Goal: Information Seeking & Learning: Learn about a topic

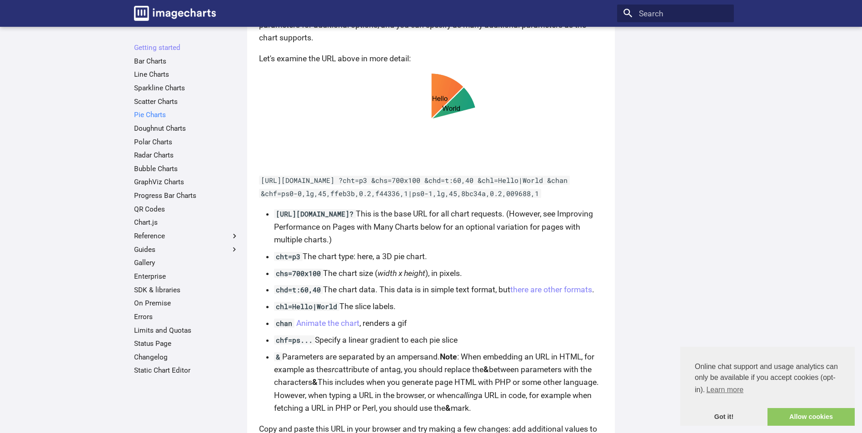
scroll to position [450, 0]
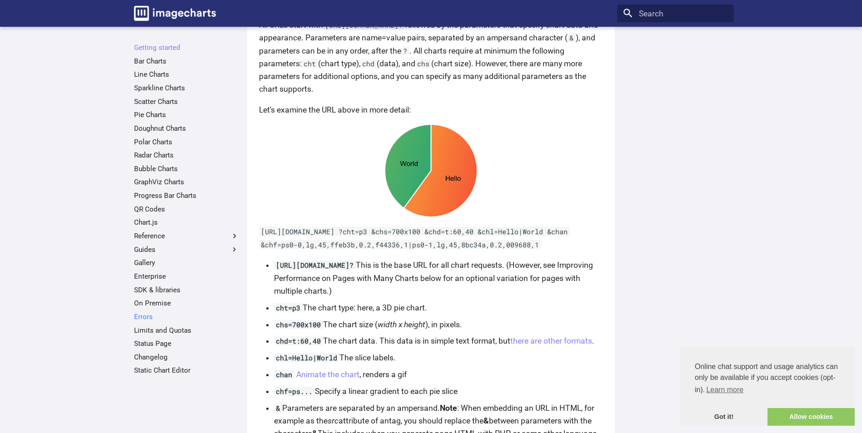
click at [149, 317] on link "Errors" at bounding box center [186, 317] width 105 height 9
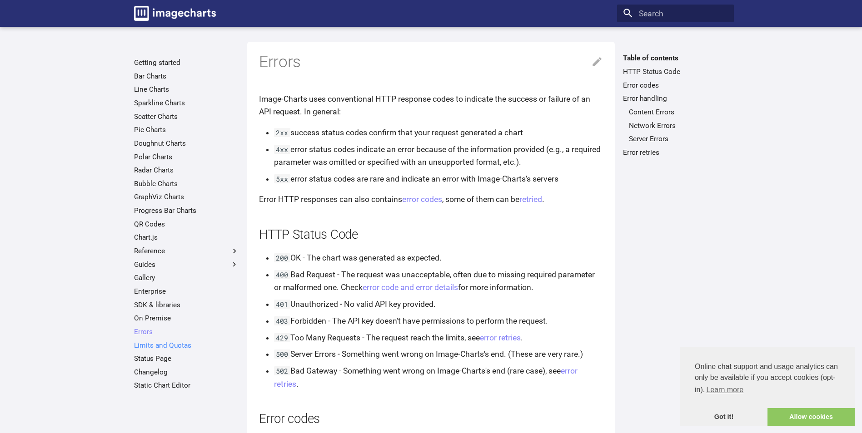
click at [174, 347] on link "Limits and Quotas" at bounding box center [186, 345] width 105 height 9
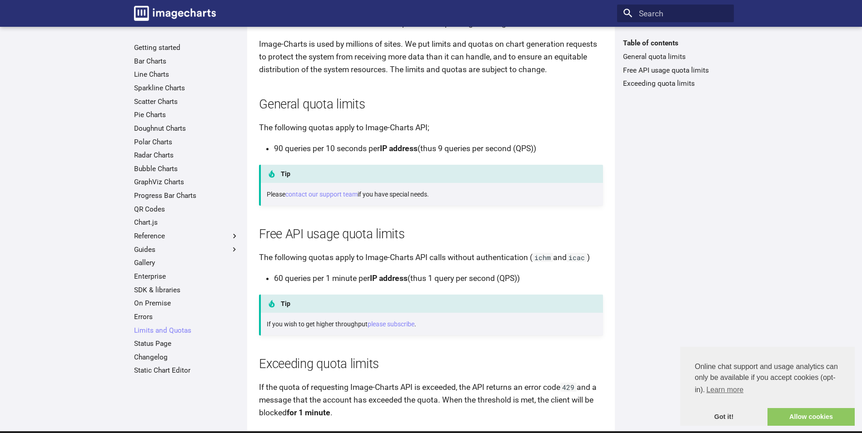
scroll to position [91, 0]
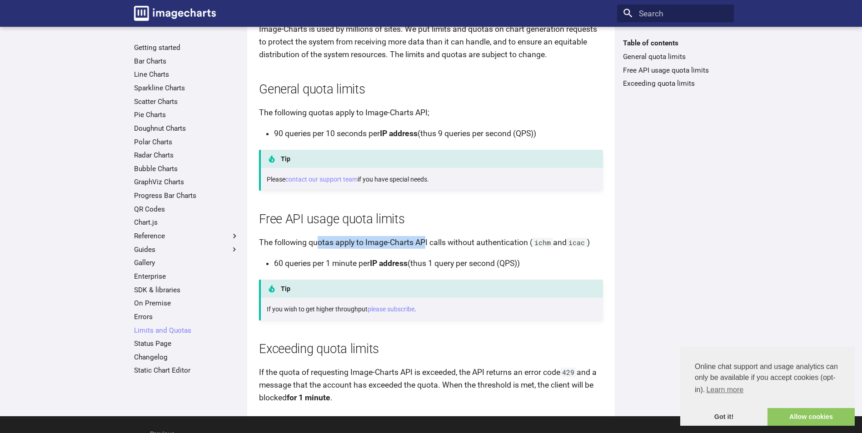
drag, startPoint x: 318, startPoint y: 243, endPoint x: 426, endPoint y: 243, distance: 107.2
click at [426, 243] on p "The following quotas apply to Image-Charts API calls without authentication ( i…" at bounding box center [431, 242] width 344 height 13
drag, startPoint x: 426, startPoint y: 243, endPoint x: 415, endPoint y: 243, distance: 10.4
click at [415, 243] on p "The following quotas apply to Image-Charts API calls without authentication ( i…" at bounding box center [431, 242] width 344 height 13
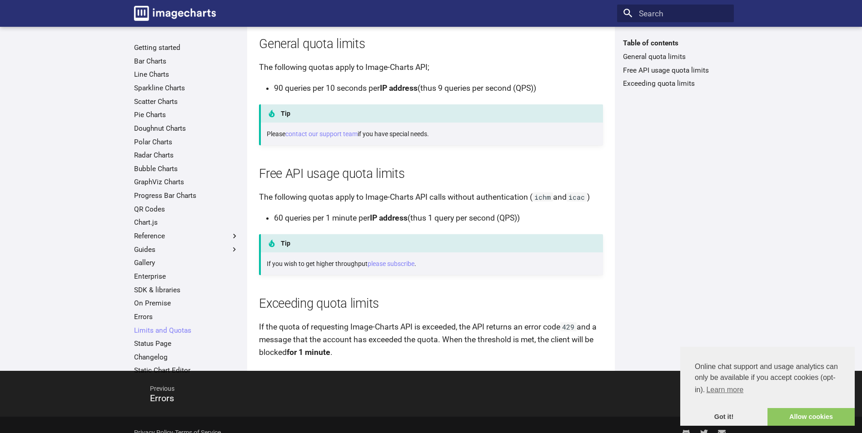
scroll to position [152, 0]
